Goal: Find specific page/section: Find specific page/section

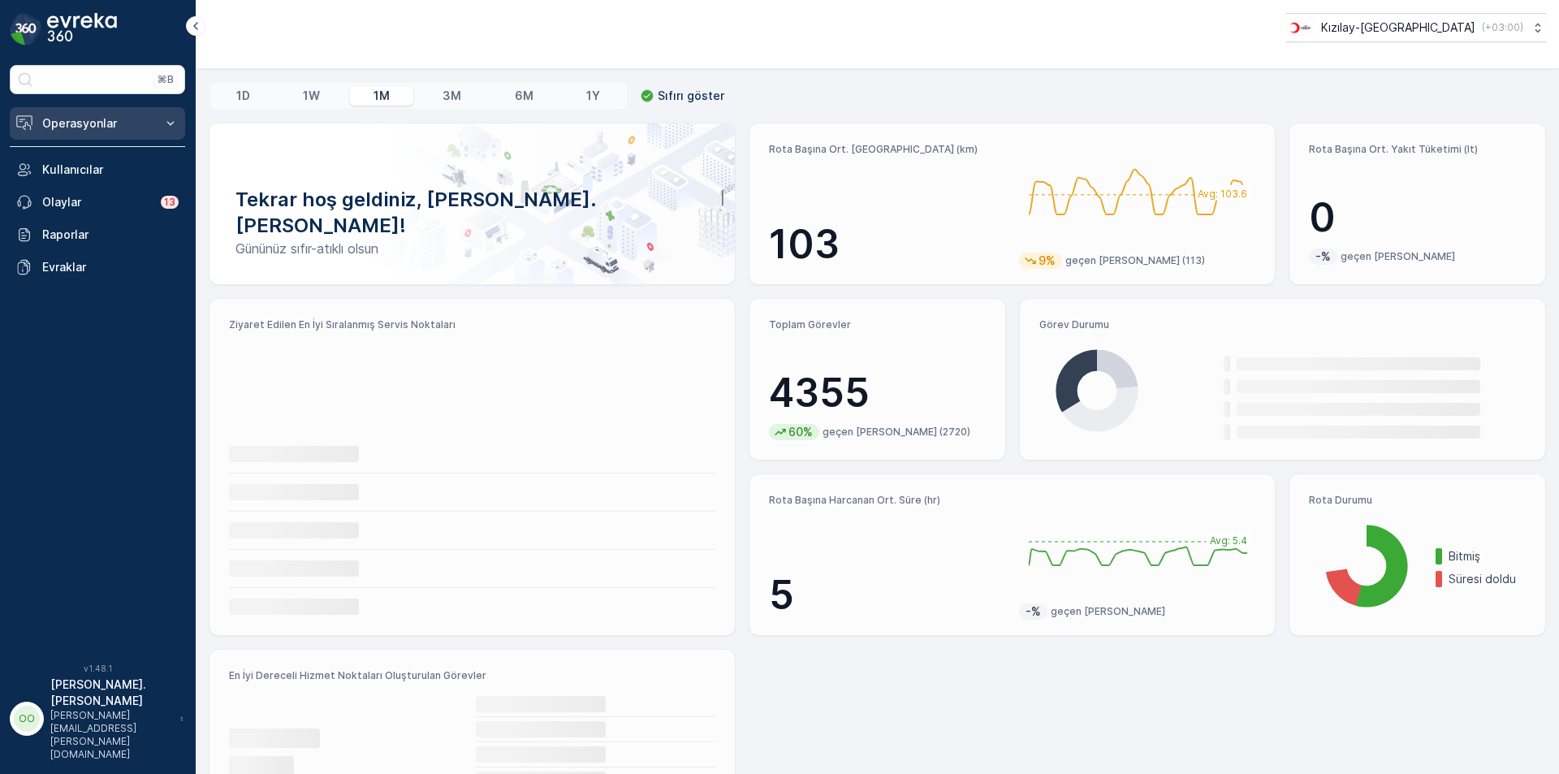
click at [86, 119] on p "Operasyonlar" at bounding box center [97, 123] width 110 height 16
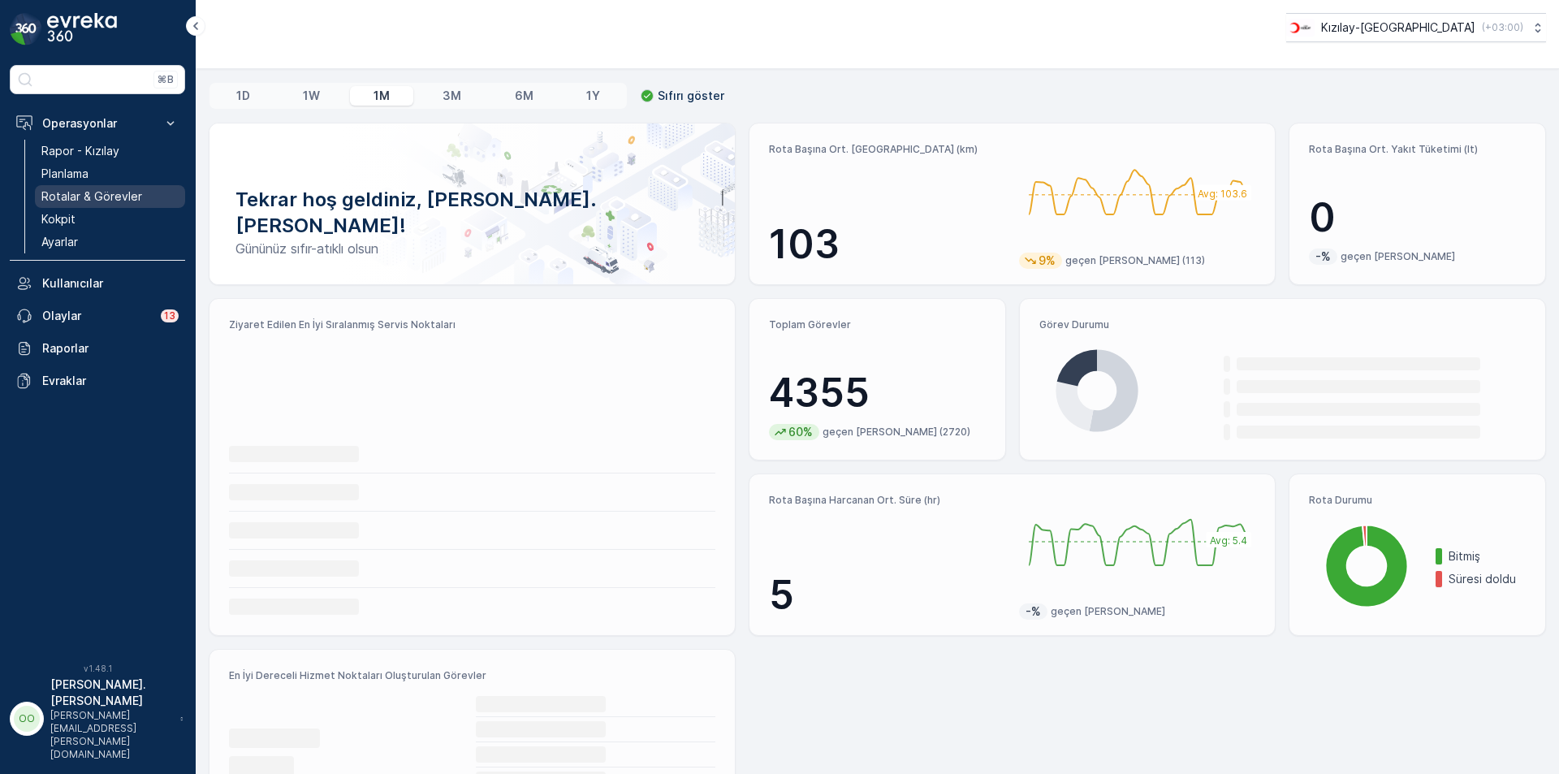
click at [87, 190] on p "Rotalar & Görevler" at bounding box center [91, 196] width 101 height 16
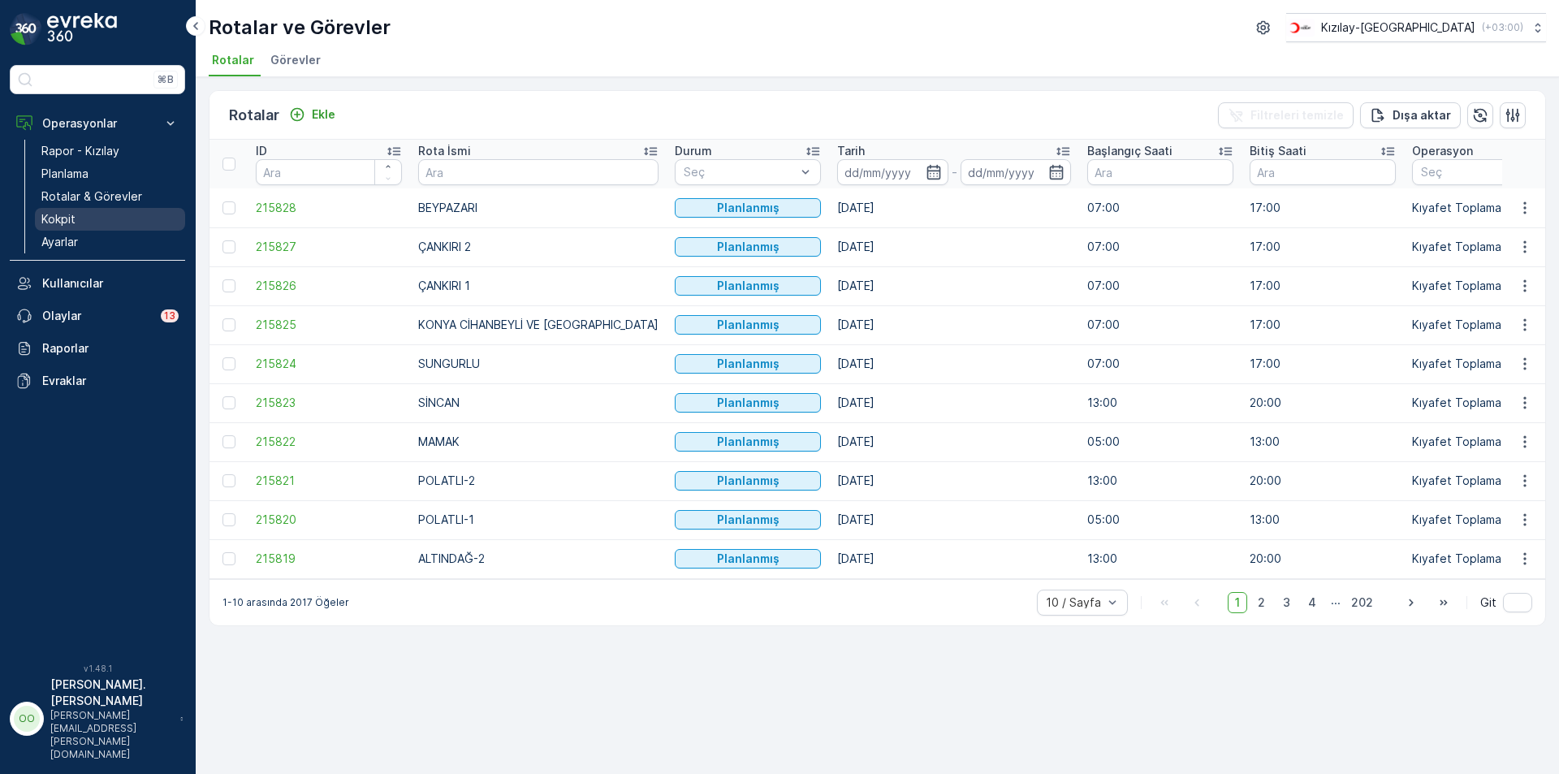
click at [123, 215] on link "Kokpit" at bounding box center [110, 219] width 150 height 23
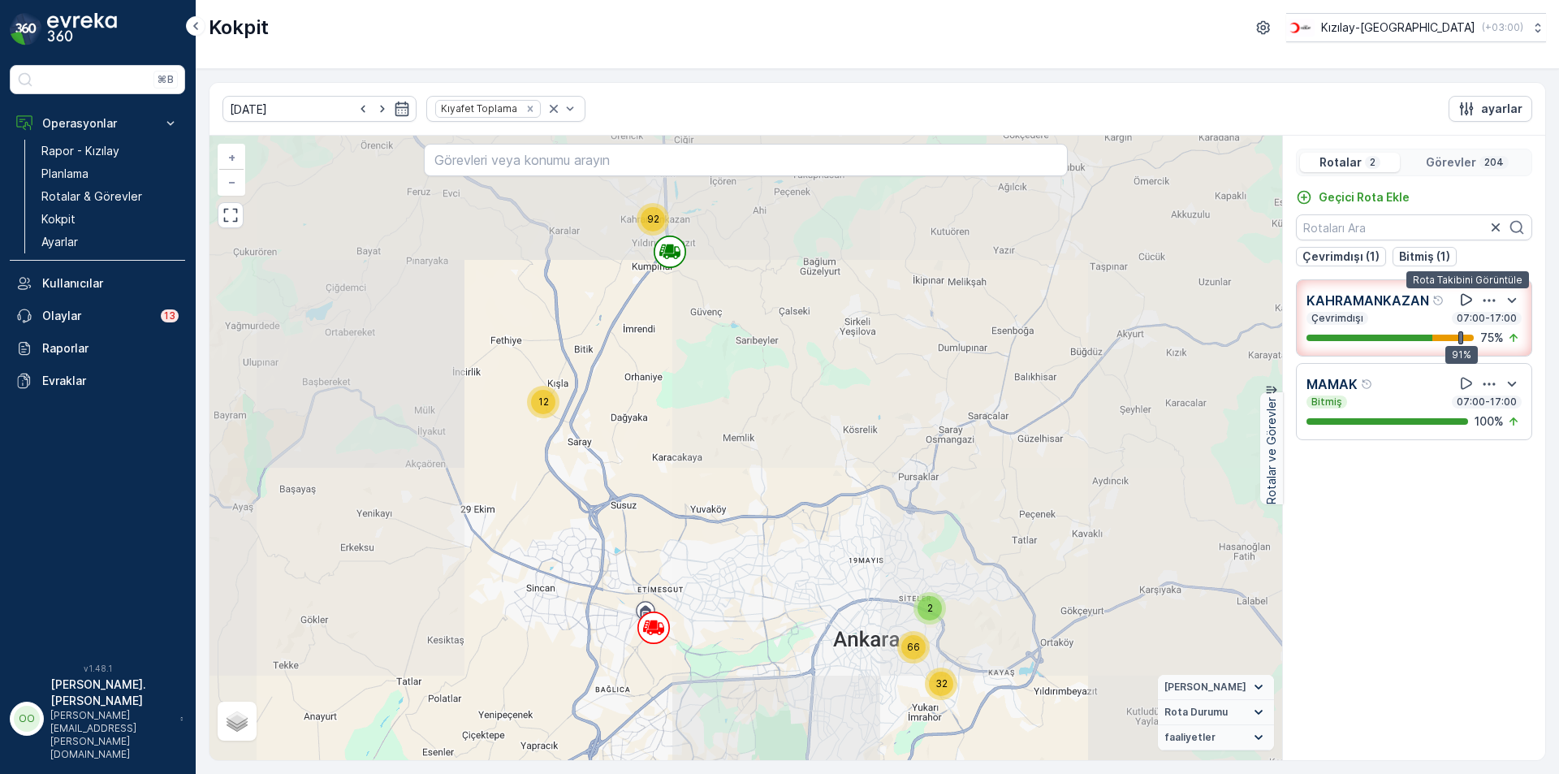
click at [1462, 298] on icon at bounding box center [1466, 300] width 11 height 12
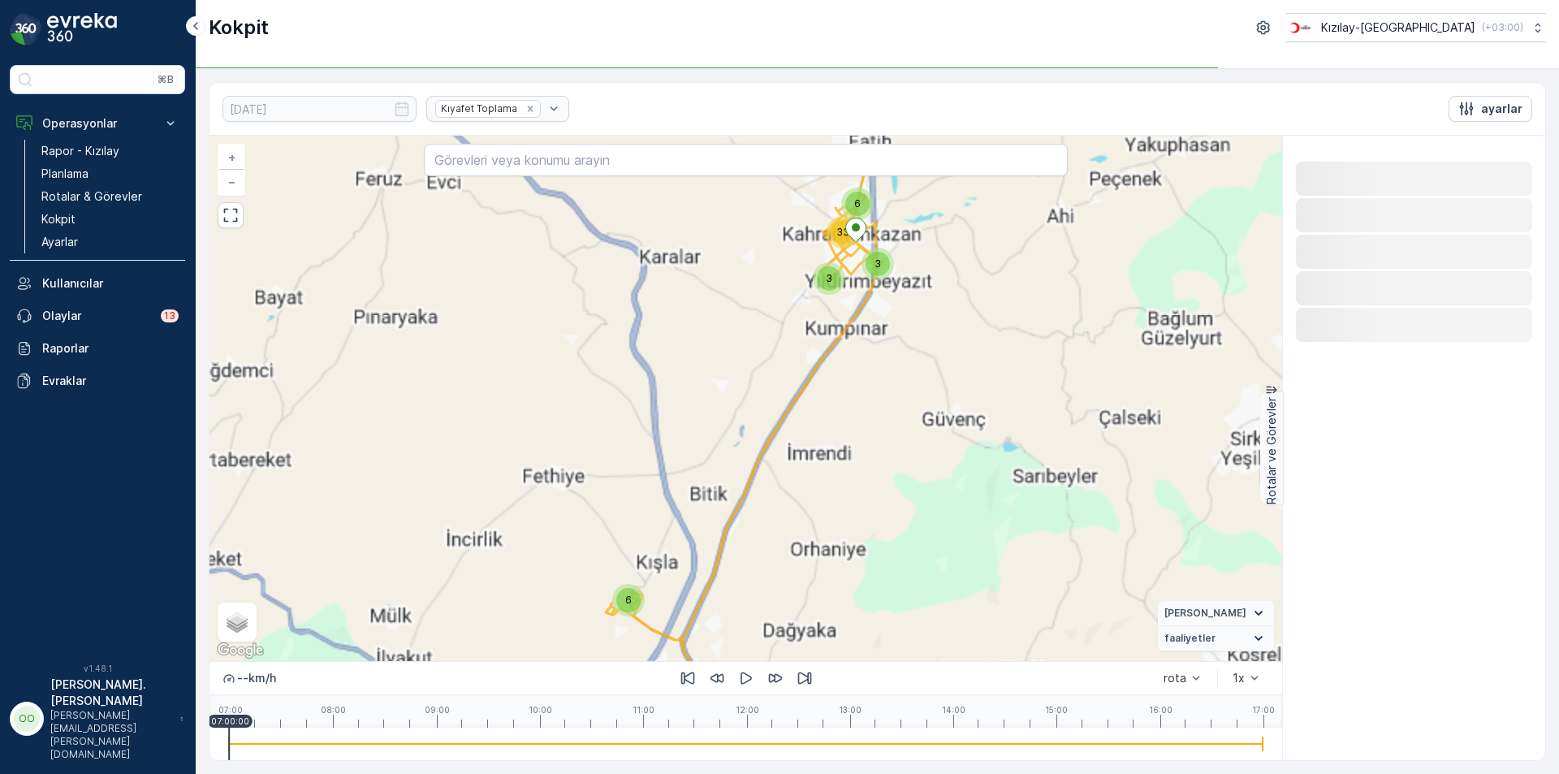
click at [1239, 680] on div "1x" at bounding box center [1239, 678] width 12 height 13
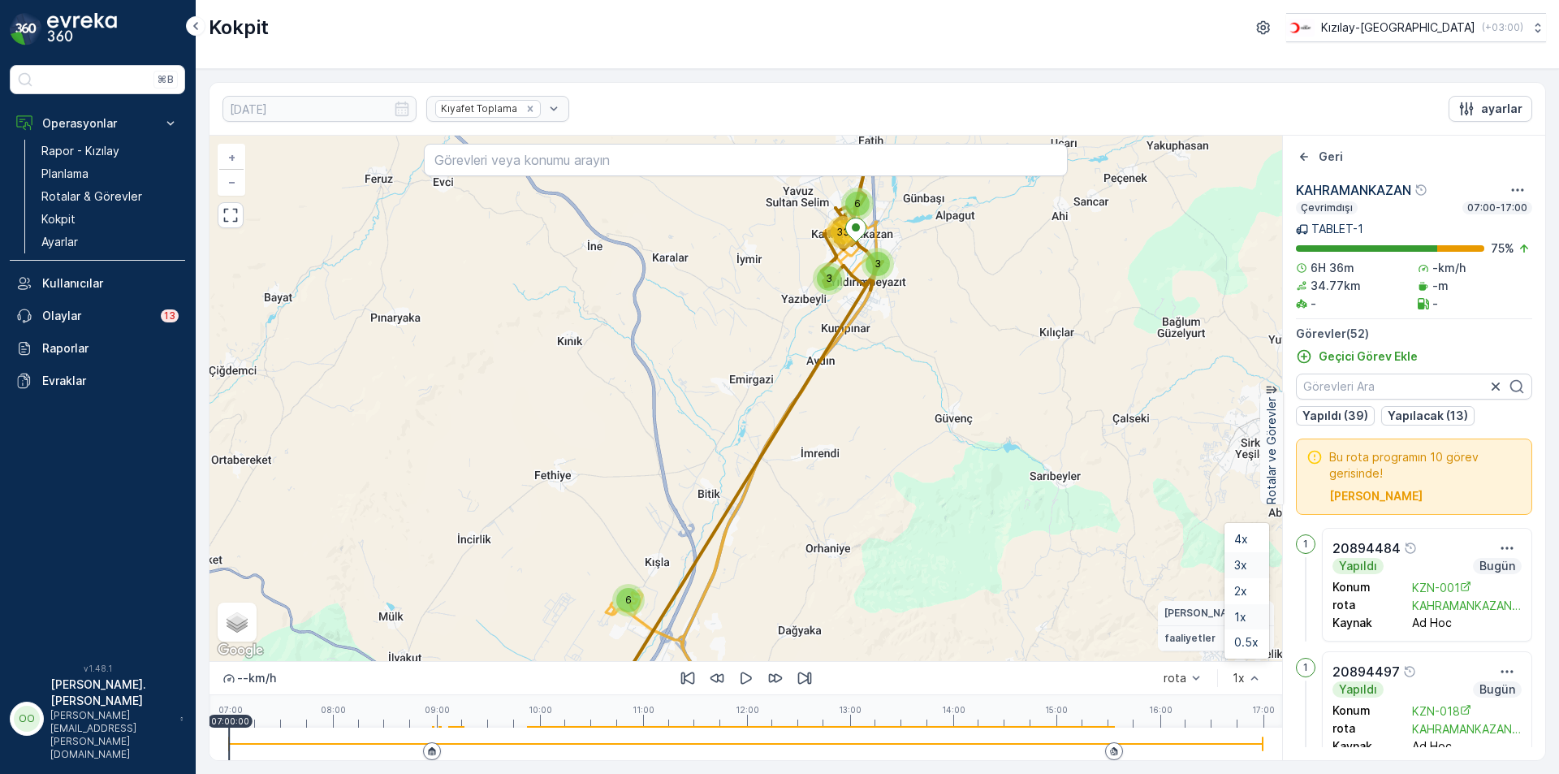
click at [1230, 571] on div "3x" at bounding box center [1247, 565] width 45 height 26
click at [745, 670] on icon "button" at bounding box center [746, 678] width 16 height 16
click at [342, 733] on div at bounding box center [746, 744] width 1034 height 32
click at [414, 741] on div at bounding box center [746, 744] width 1034 height 32
click at [460, 735] on div at bounding box center [746, 744] width 1034 height 32
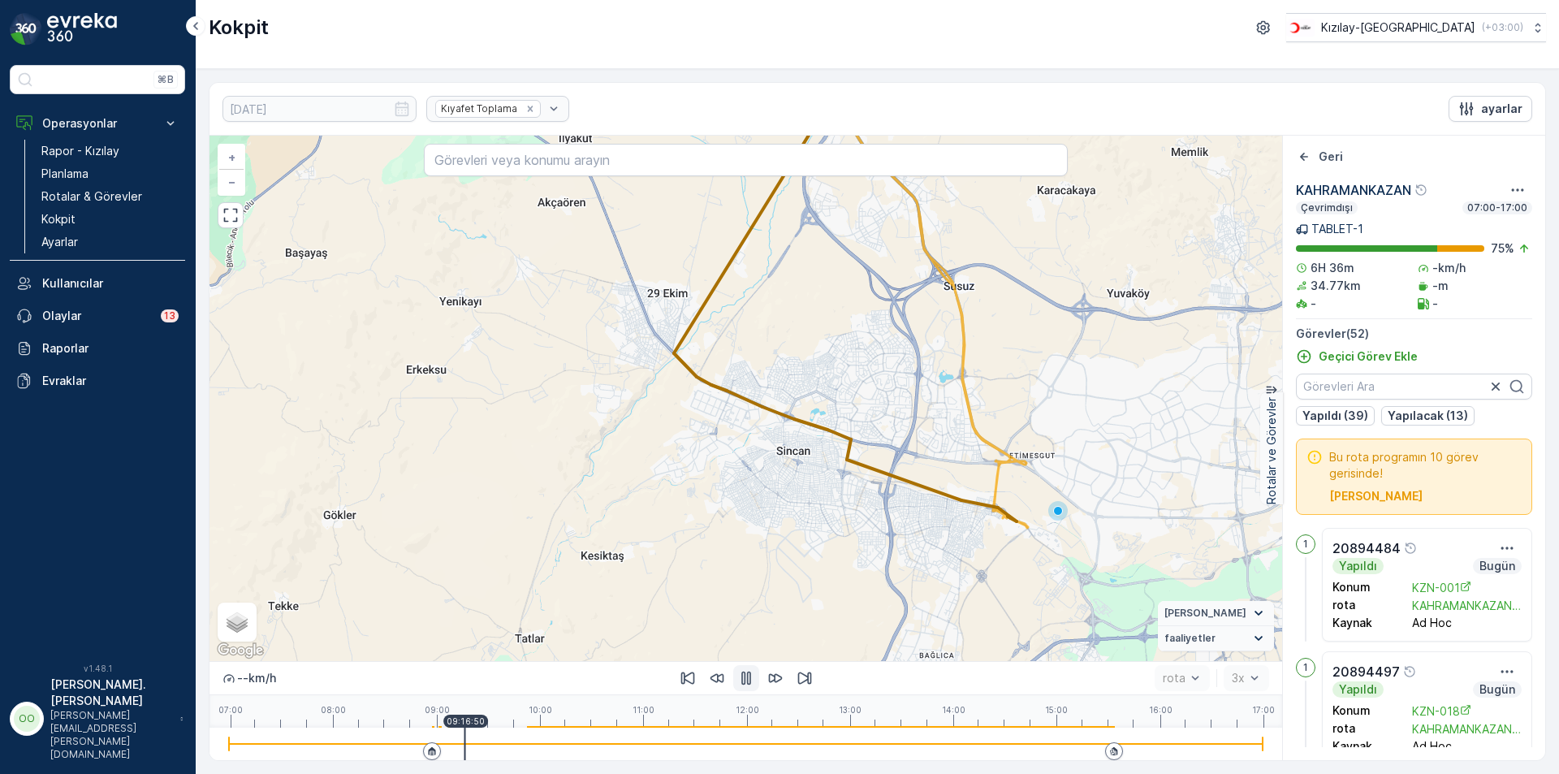
click at [445, 741] on div at bounding box center [746, 744] width 1034 height 32
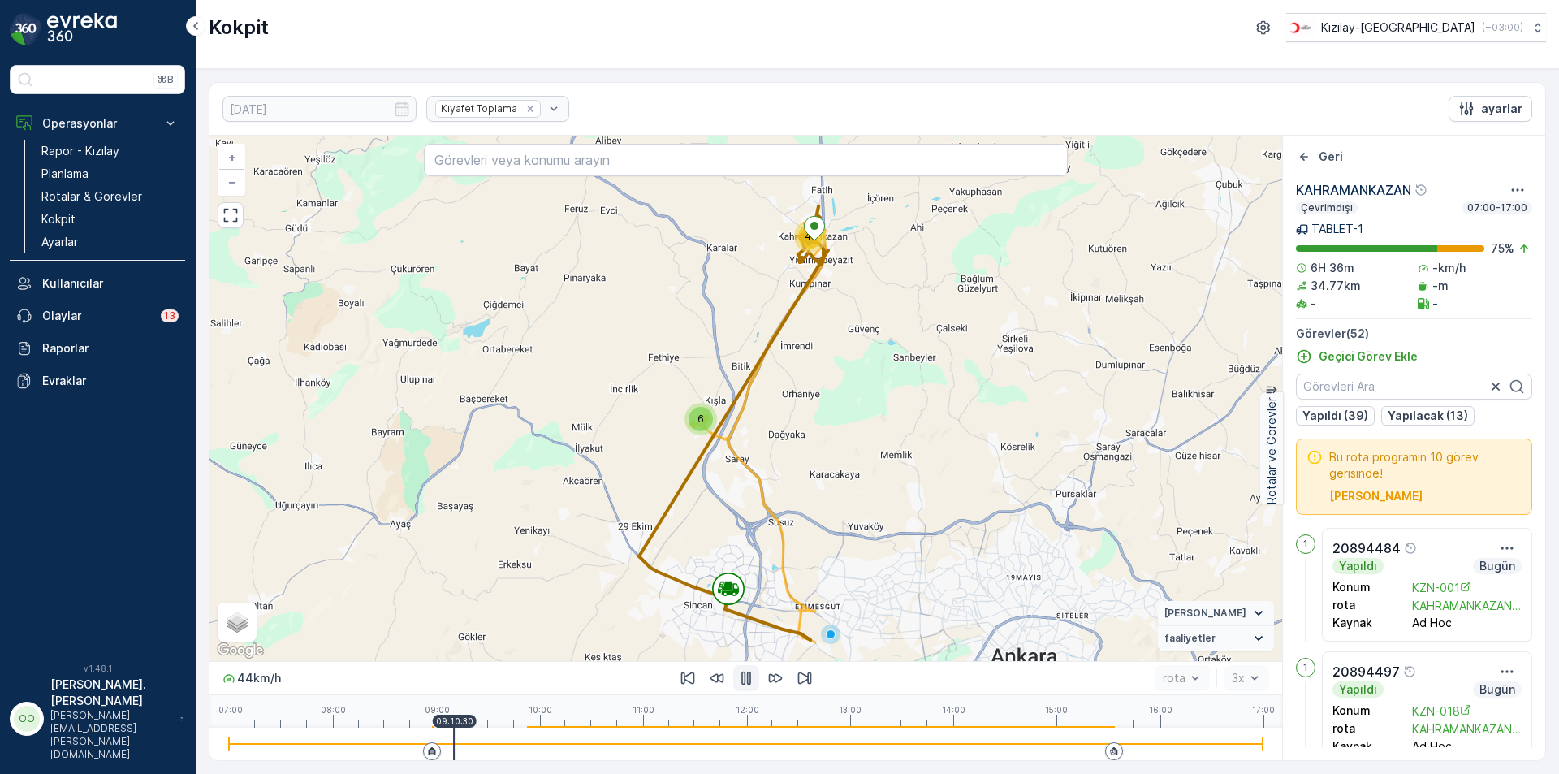
click at [494, 746] on div at bounding box center [746, 744] width 1034 height 32
click at [539, 737] on div at bounding box center [746, 744] width 1034 height 32
click at [569, 733] on div at bounding box center [746, 744] width 1034 height 32
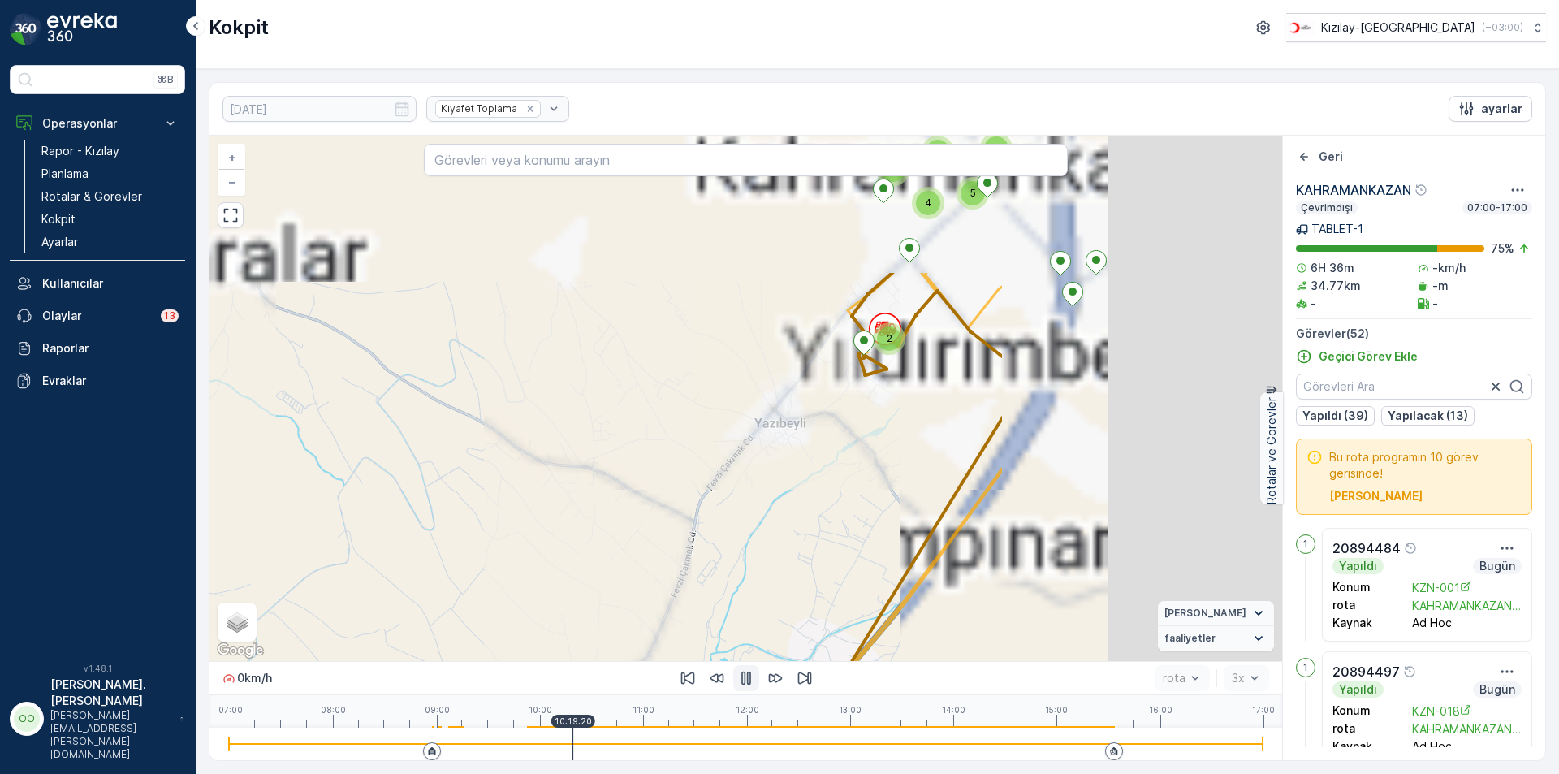
drag, startPoint x: 1118, startPoint y: 255, endPoint x: 677, endPoint y: 471, distance: 491.1
click at [677, 471] on div "2 2 2 2 2 2 6 6 5 2 4 5 + − Uydu Yol haritası Arazi Karışık Leaflet Klavye kısa…" at bounding box center [746, 398] width 1073 height 525
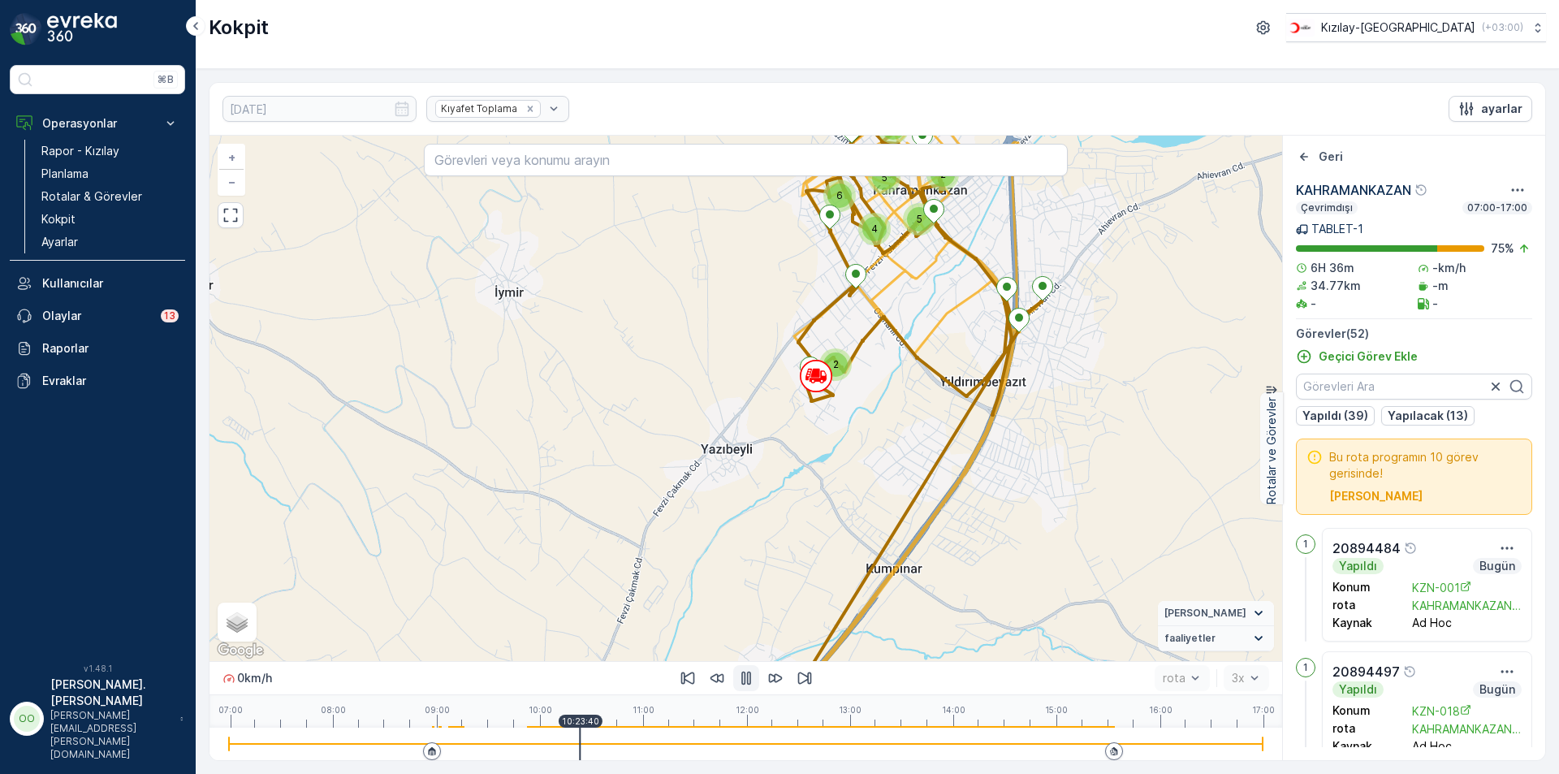
click at [604, 744] on div at bounding box center [746, 744] width 1034 height 2
click at [641, 742] on div at bounding box center [746, 744] width 1034 height 32
click at [659, 740] on div at bounding box center [746, 744] width 1034 height 32
click at [688, 736] on div at bounding box center [746, 744] width 1034 height 32
click at [729, 737] on div at bounding box center [746, 744] width 1034 height 32
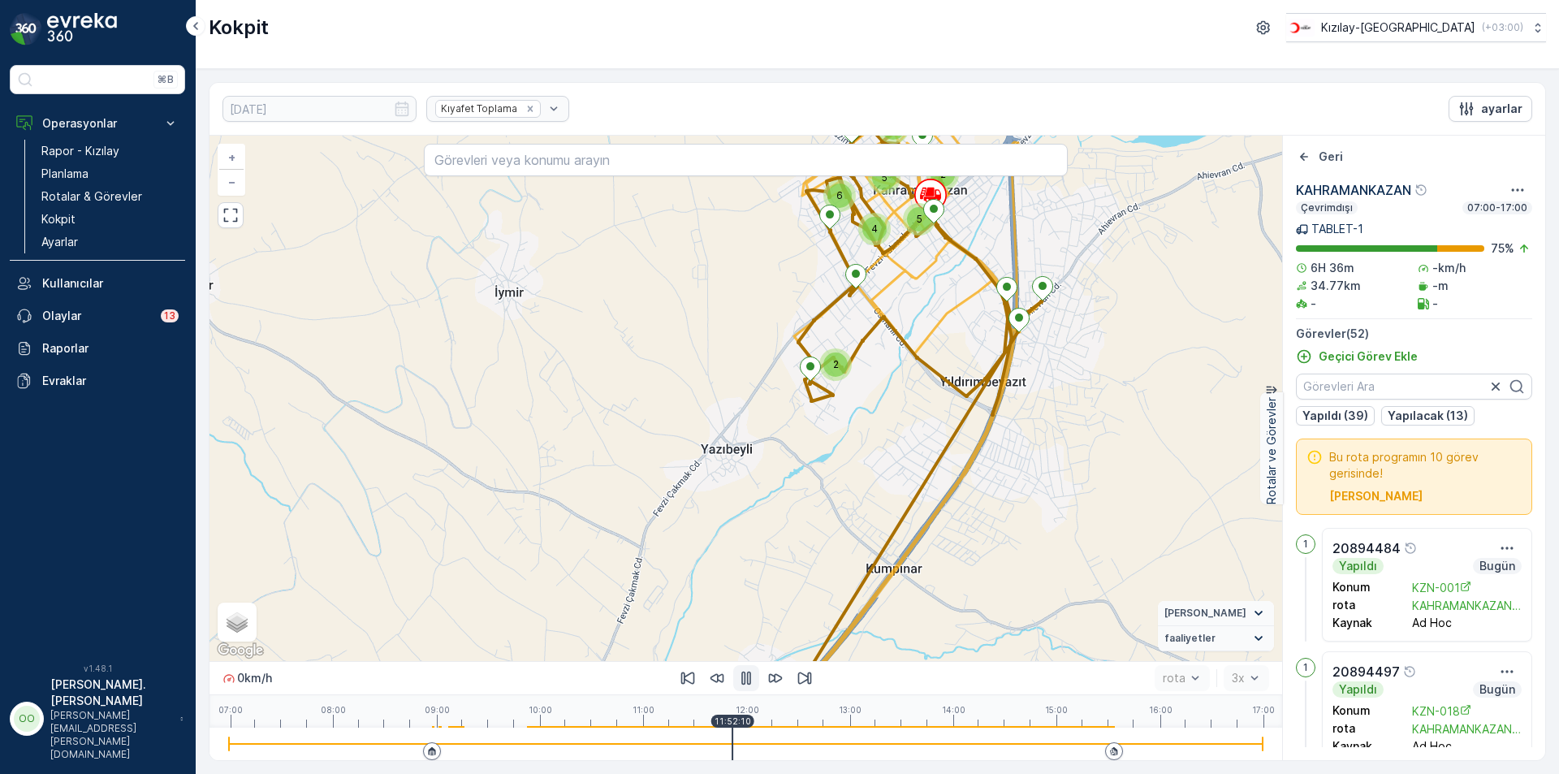
click at [770, 737] on div at bounding box center [746, 744] width 1034 height 32
click at [789, 737] on div at bounding box center [746, 744] width 1034 height 32
click at [827, 747] on div at bounding box center [746, 744] width 1034 height 32
click at [849, 744] on div at bounding box center [746, 744] width 1034 height 2
drag, startPoint x: 897, startPoint y: 741, endPoint x: 934, endPoint y: 743, distance: 36.6
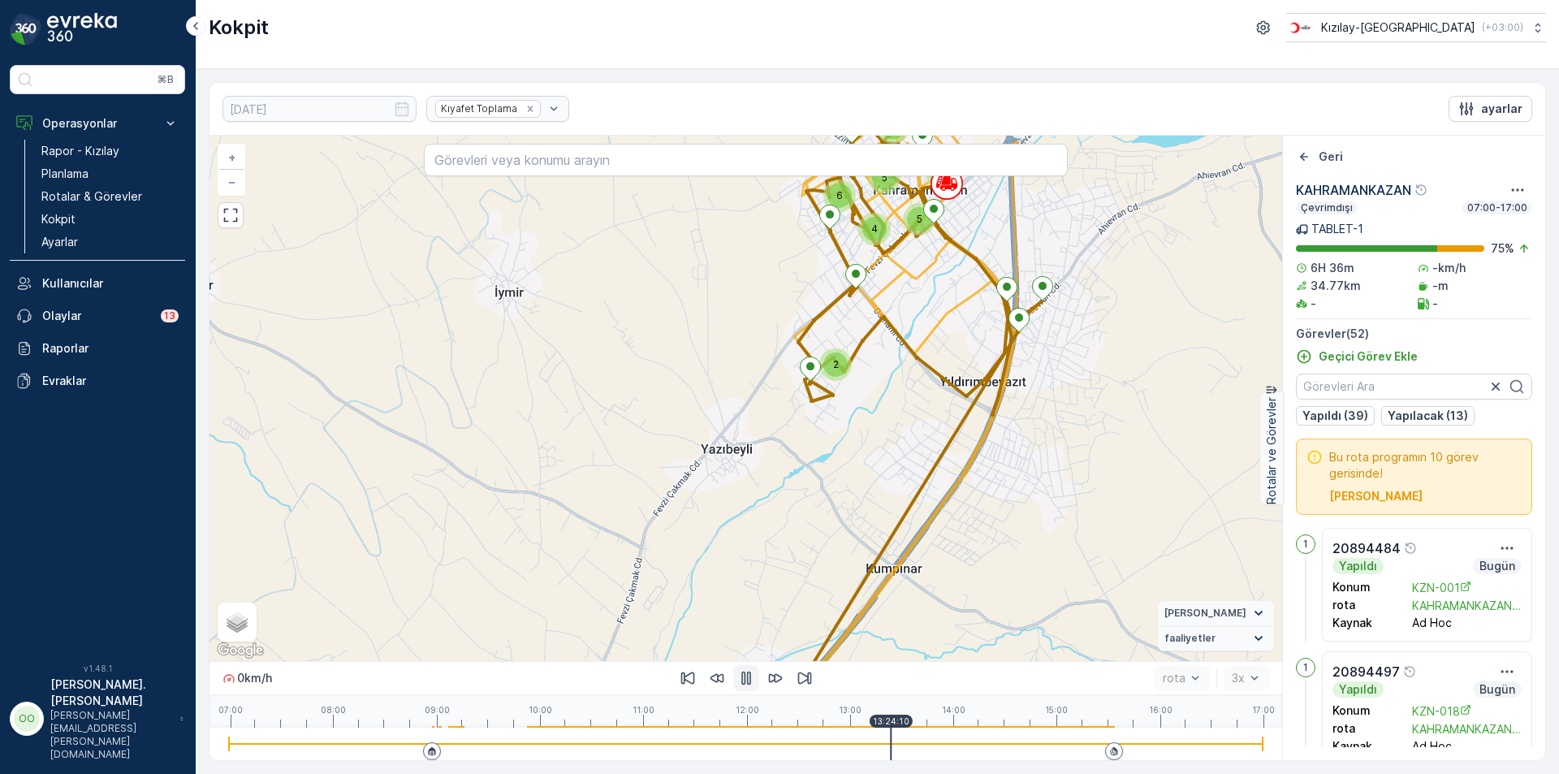
click at [898, 741] on div at bounding box center [746, 744] width 1034 height 32
click at [967, 741] on div at bounding box center [746, 744] width 1034 height 32
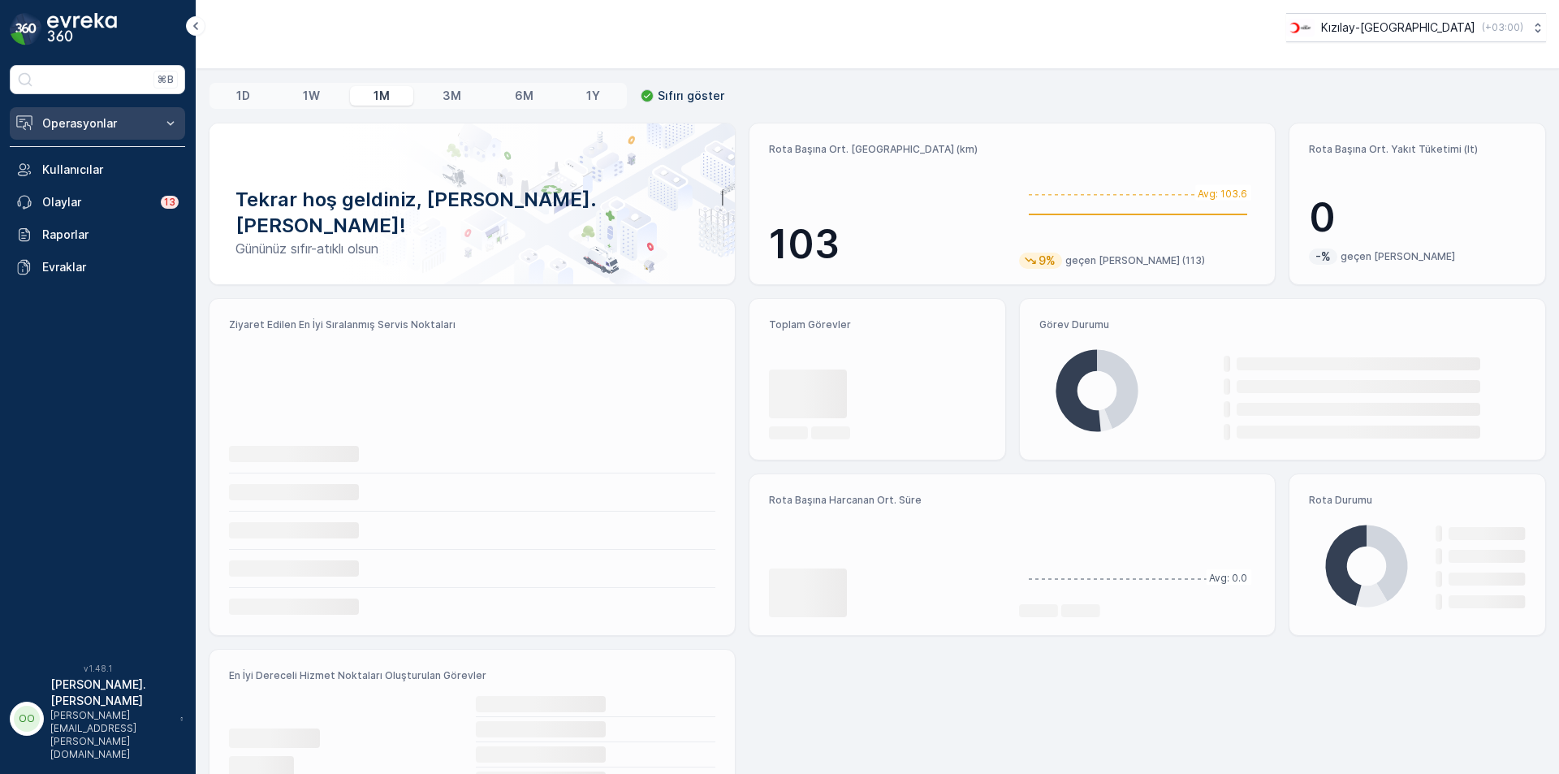
click at [134, 123] on p "Operasyonlar" at bounding box center [97, 123] width 110 height 16
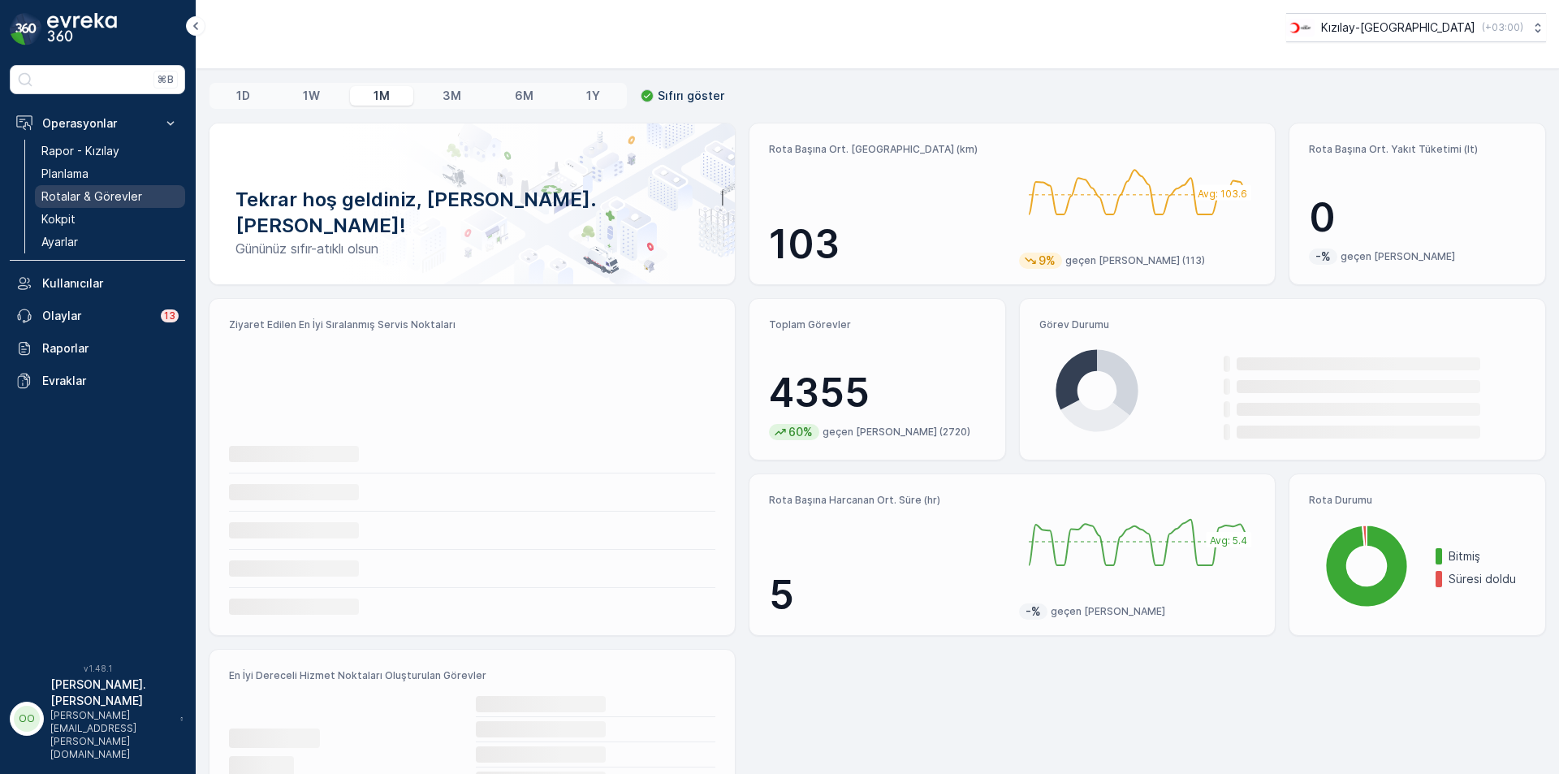
click at [114, 188] on p "Rotalar & Görevler" at bounding box center [91, 196] width 101 height 16
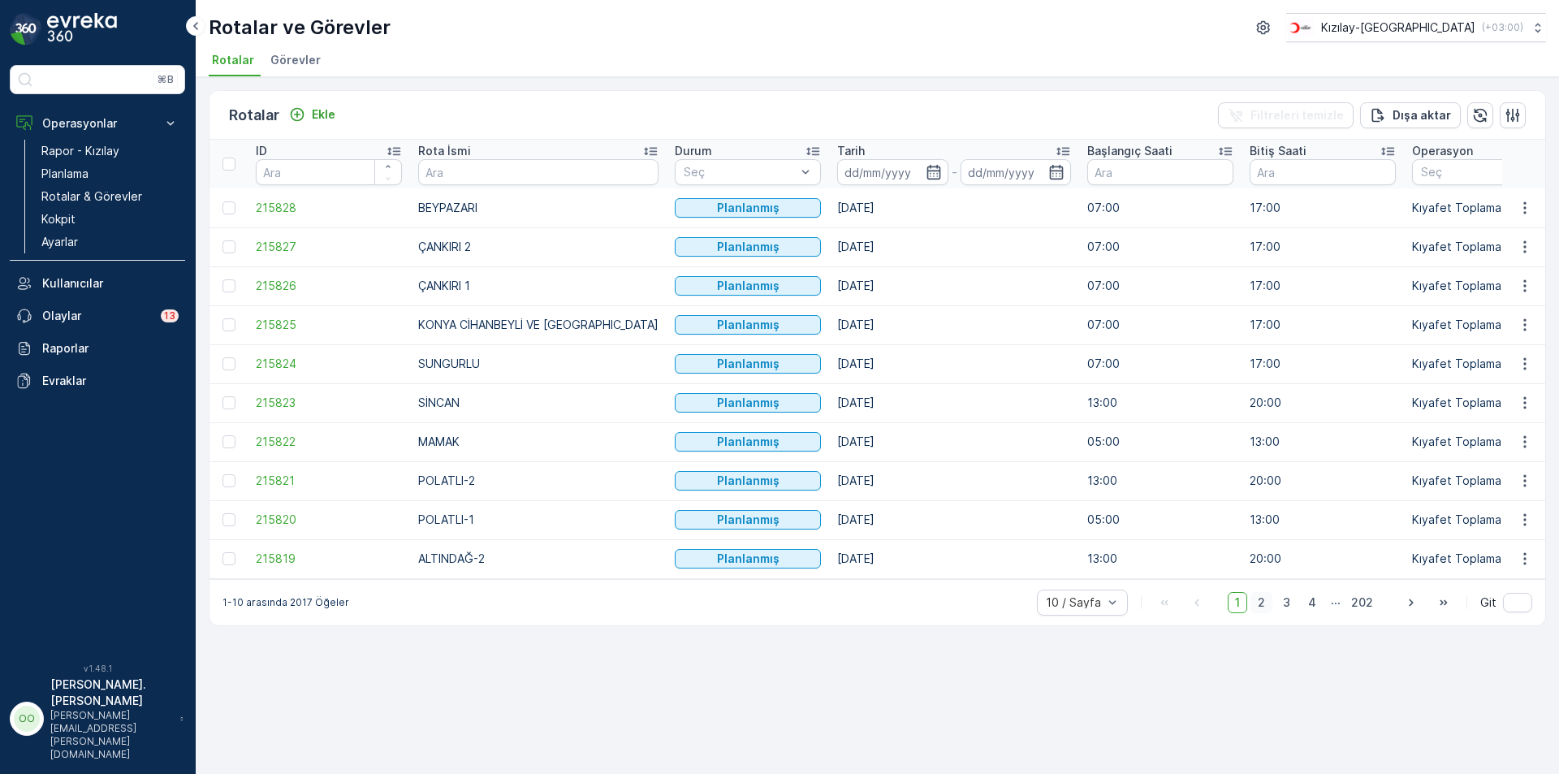
click at [1253, 613] on div "1 2 3 4 ... 202" at bounding box center [1304, 602] width 153 height 21
click at [1262, 613] on span "2" at bounding box center [1262, 602] width 22 height 21
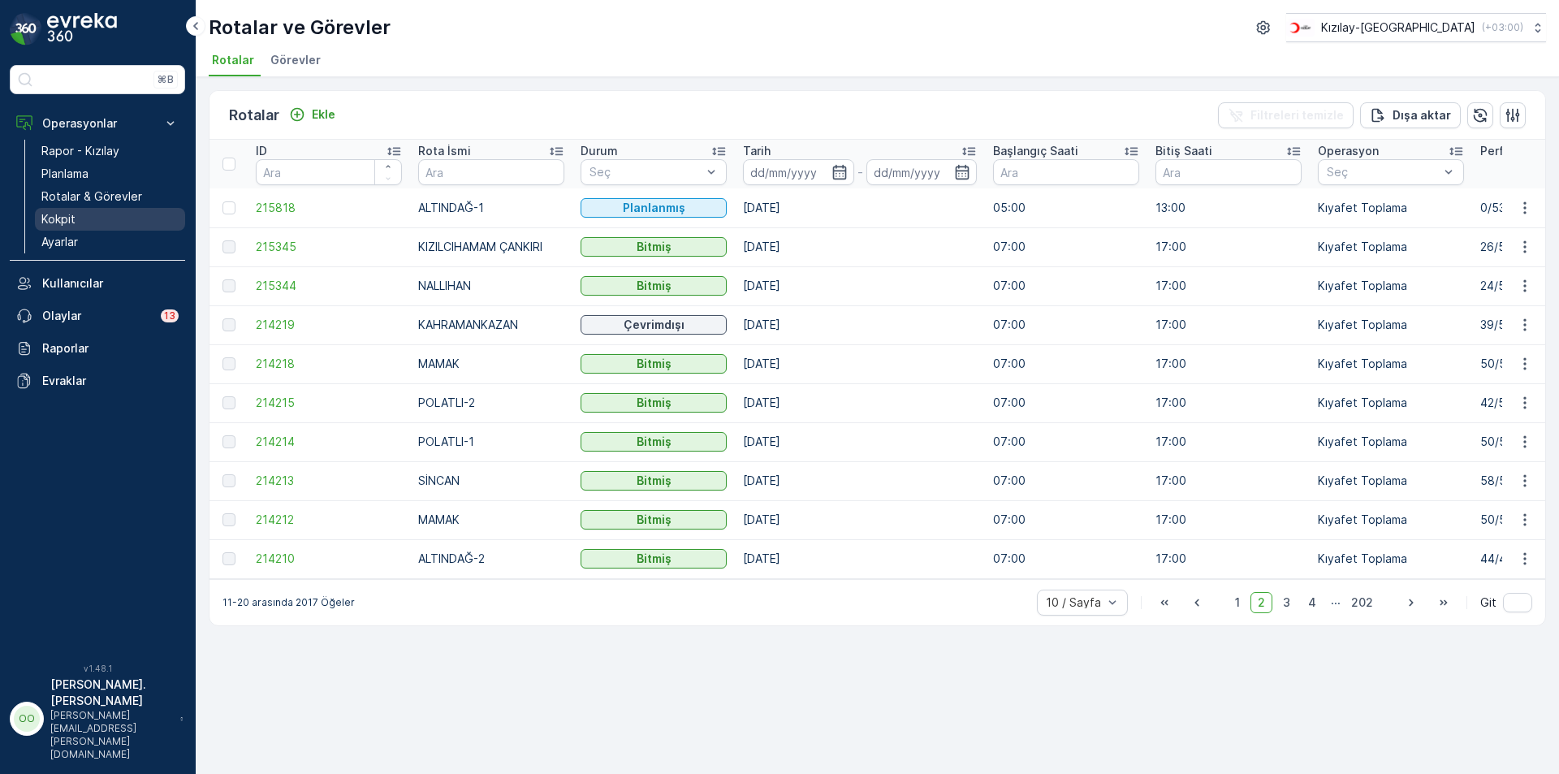
click at [93, 214] on link "Kokpit" at bounding box center [110, 219] width 150 height 23
